Goal: Task Accomplishment & Management: Use online tool/utility

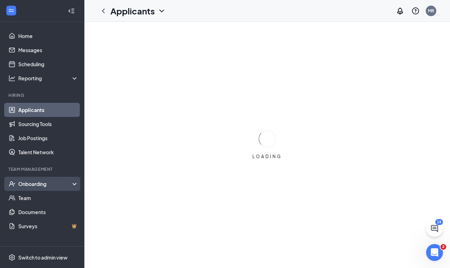
click at [25, 185] on div "Onboarding" at bounding box center [45, 183] width 54 height 7
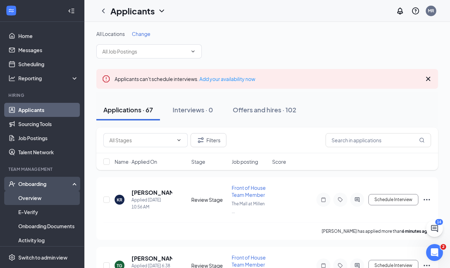
click at [33, 201] on link "Overview" at bounding box center [48, 198] width 60 height 14
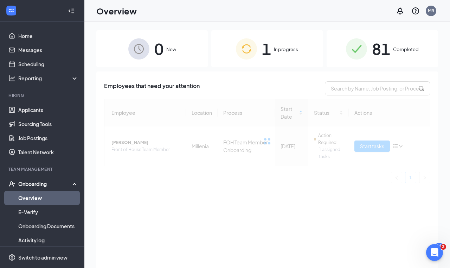
click at [370, 49] on div "81 Completed" at bounding box center [382, 48] width 111 height 37
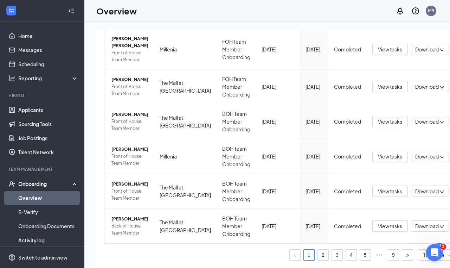
scroll to position [241, 0]
click at [388, 255] on link "9" at bounding box center [393, 254] width 11 height 11
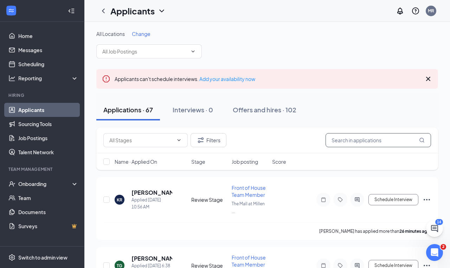
click at [368, 141] on input "text" at bounding box center [378, 140] width 105 height 14
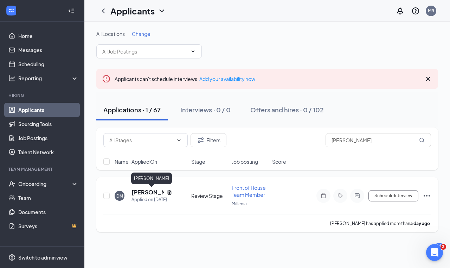
click at [145, 191] on h5 "[PERSON_NAME]" at bounding box center [147, 192] width 32 height 8
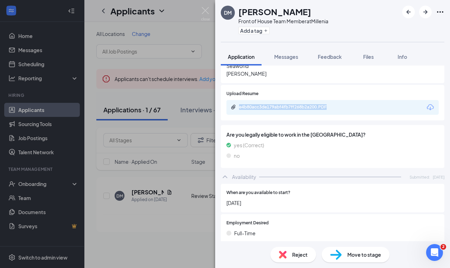
scroll to position [319, 0]
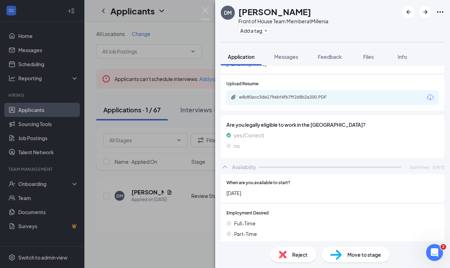
click at [94, 58] on div "[PERSON_NAME] Front of House Team Member at Millenia Add a tag Application Mess…" at bounding box center [225, 134] width 450 height 268
click at [101, 97] on div "[PERSON_NAME] Front of House Team Member at Millenia Add a tag Application Mess…" at bounding box center [225, 134] width 450 height 268
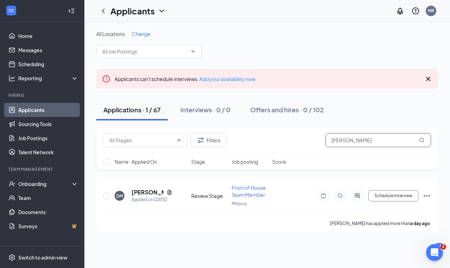
click at [366, 144] on input "[PERSON_NAME]" at bounding box center [378, 140] width 105 height 14
type input "m"
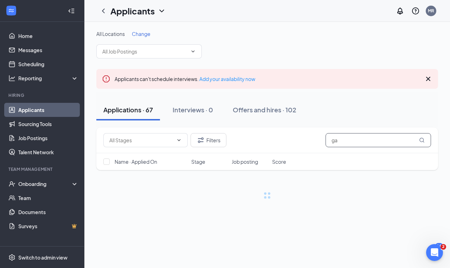
type input "g"
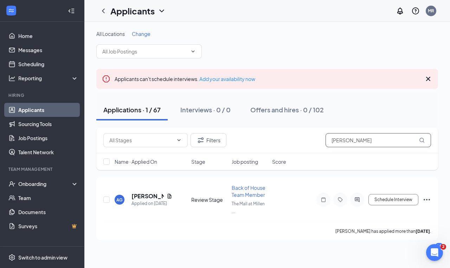
type input "[PERSON_NAME]"
drag, startPoint x: 350, startPoint y: 154, endPoint x: 141, endPoint y: 196, distance: 213.8
click at [141, 196] on h5 "[PERSON_NAME]" at bounding box center [147, 196] width 32 height 8
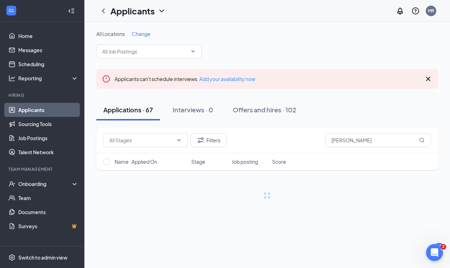
click at [141, 196] on div at bounding box center [267, 195] width 342 height 8
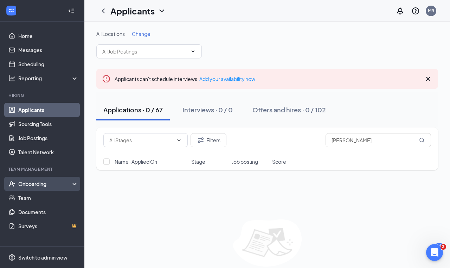
click at [52, 183] on div "Onboarding" at bounding box center [45, 183] width 54 height 7
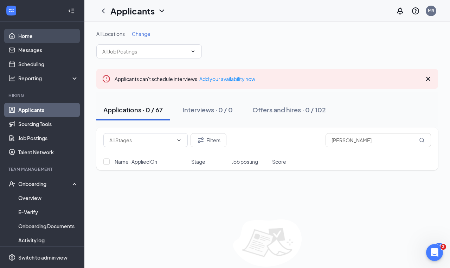
click at [33, 37] on link "Home" at bounding box center [48, 36] width 60 height 14
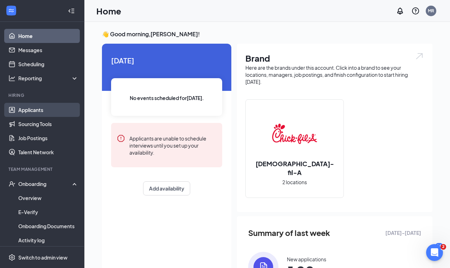
click at [34, 111] on link "Applicants" at bounding box center [48, 110] width 60 height 14
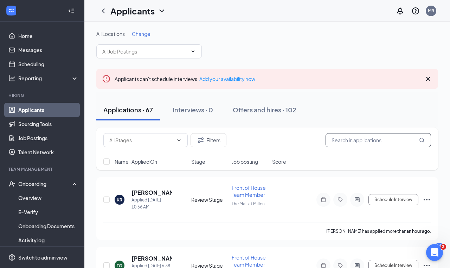
click at [361, 141] on input "text" at bounding box center [378, 140] width 105 height 14
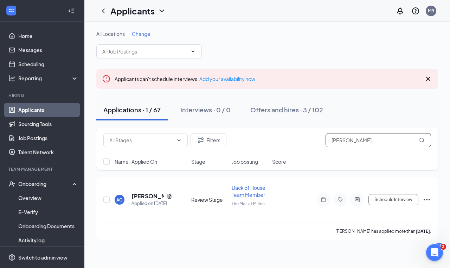
type input "[PERSON_NAME]"
drag, startPoint x: 327, startPoint y: 149, endPoint x: 142, endPoint y: 195, distance: 190.6
click at [142, 195] on h5 "[PERSON_NAME]" at bounding box center [147, 196] width 32 height 8
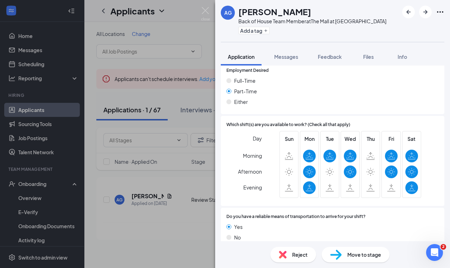
scroll to position [433, 0]
